Goal: Navigation & Orientation: Find specific page/section

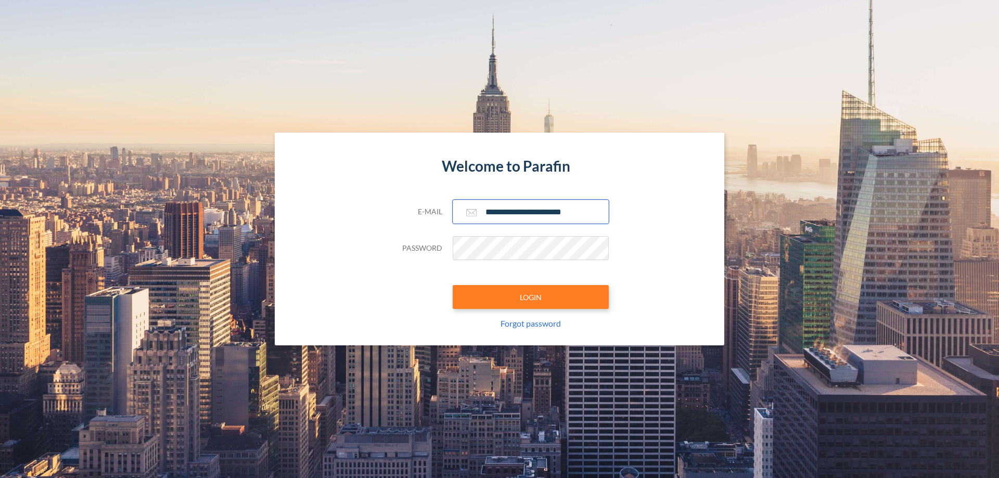
type input "**********"
click at [531, 297] on button "LOGIN" at bounding box center [531, 297] width 156 height 24
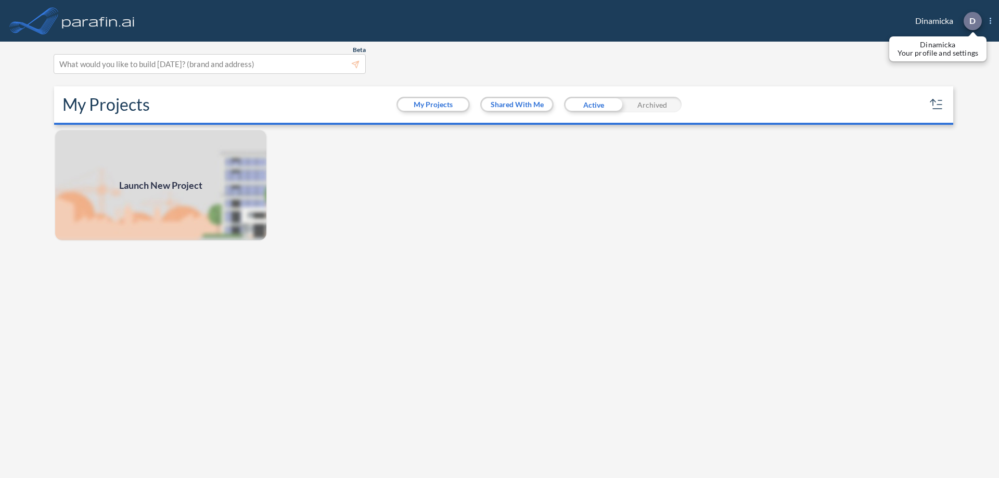
click at [972, 21] on p "D" at bounding box center [972, 20] width 6 height 9
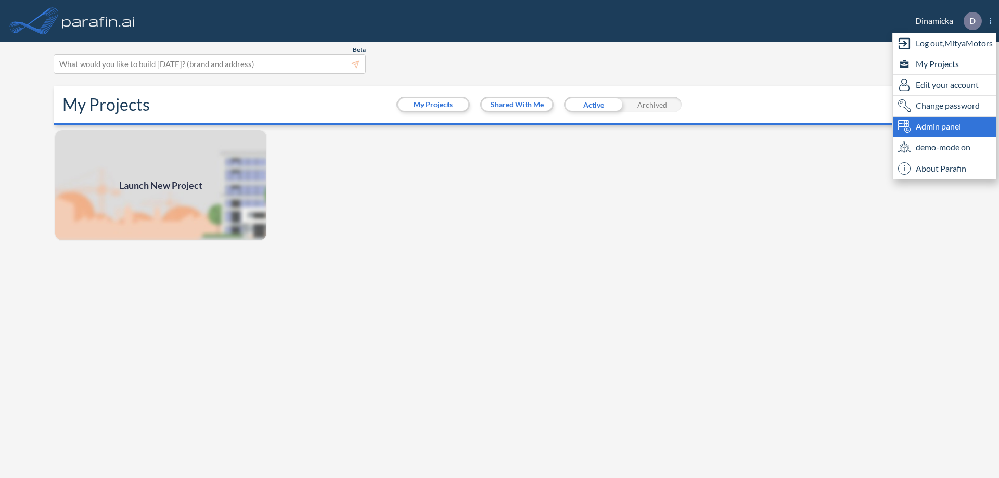
click at [944, 126] on span "Admin panel" at bounding box center [938, 126] width 45 height 12
